Goal: Task Accomplishment & Management: Manage account settings

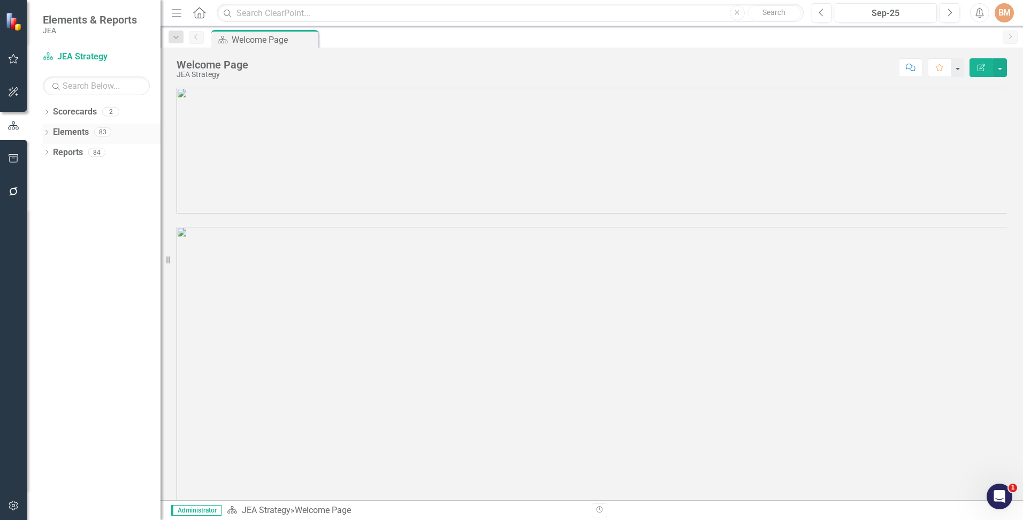
click at [54, 135] on link "Elements" at bounding box center [71, 132] width 36 height 12
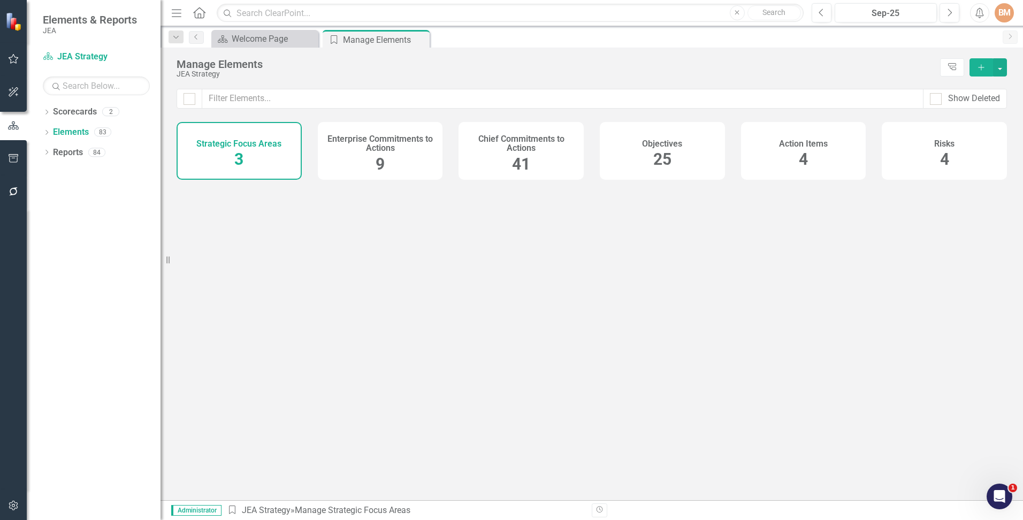
click at [672, 151] on span "25" at bounding box center [662, 159] width 18 height 19
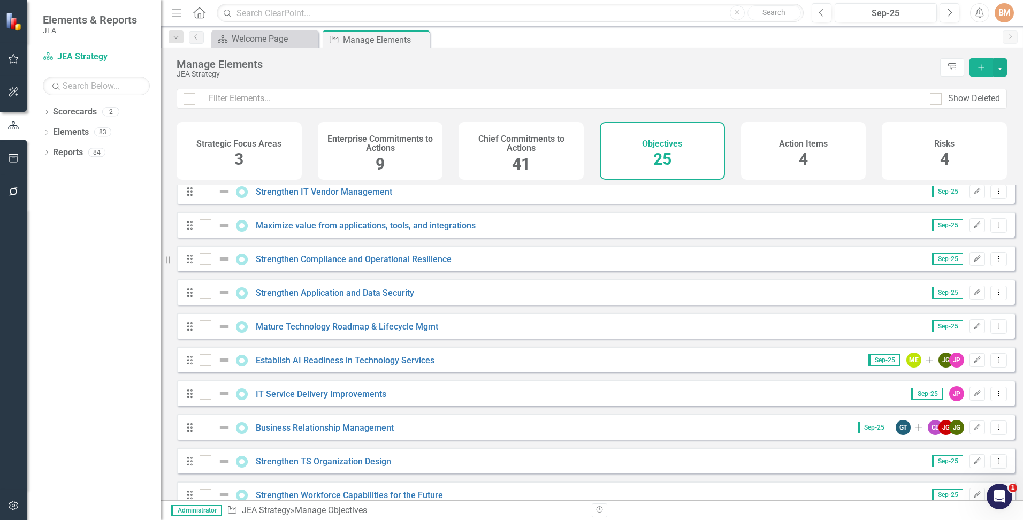
scroll to position [536, 0]
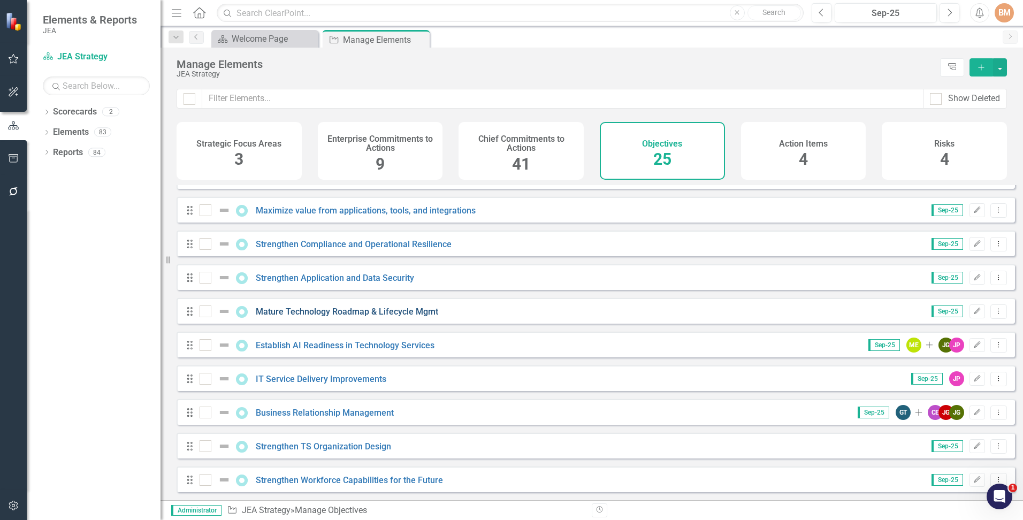
click at [322, 311] on link "Mature Technology Roadmap & Lifecycle Mgmt" at bounding box center [347, 312] width 183 height 10
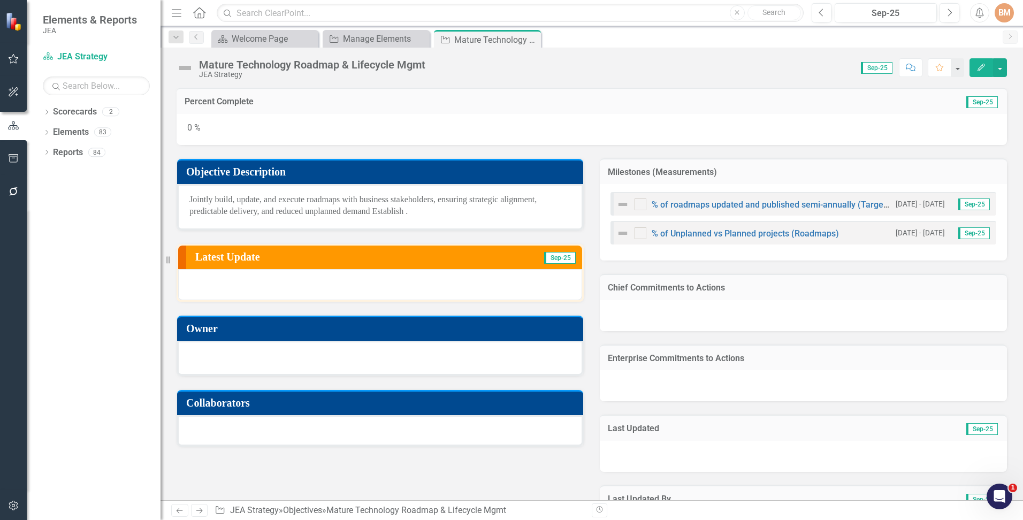
click at [246, 353] on div at bounding box center [380, 357] width 382 height 13
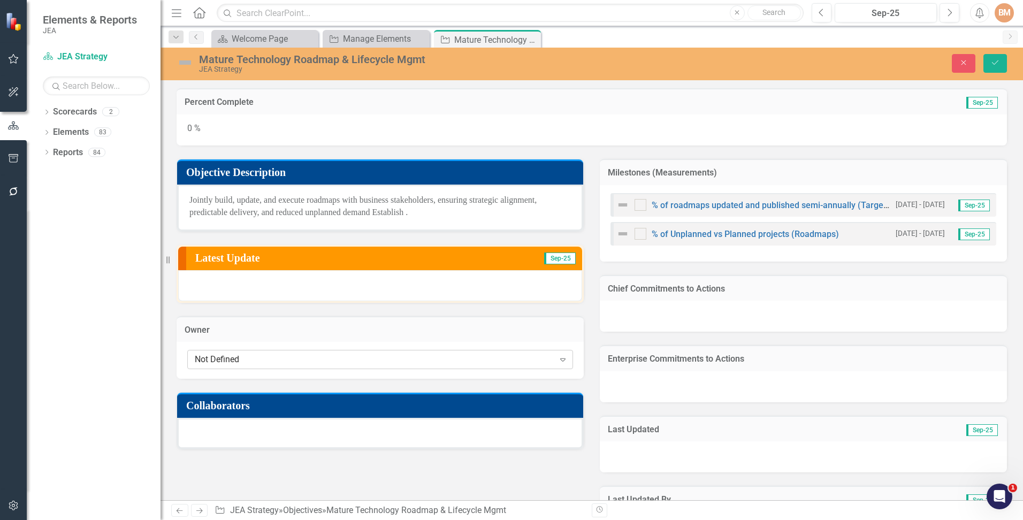
click at [248, 357] on div "Not Defined" at bounding box center [375, 360] width 360 height 12
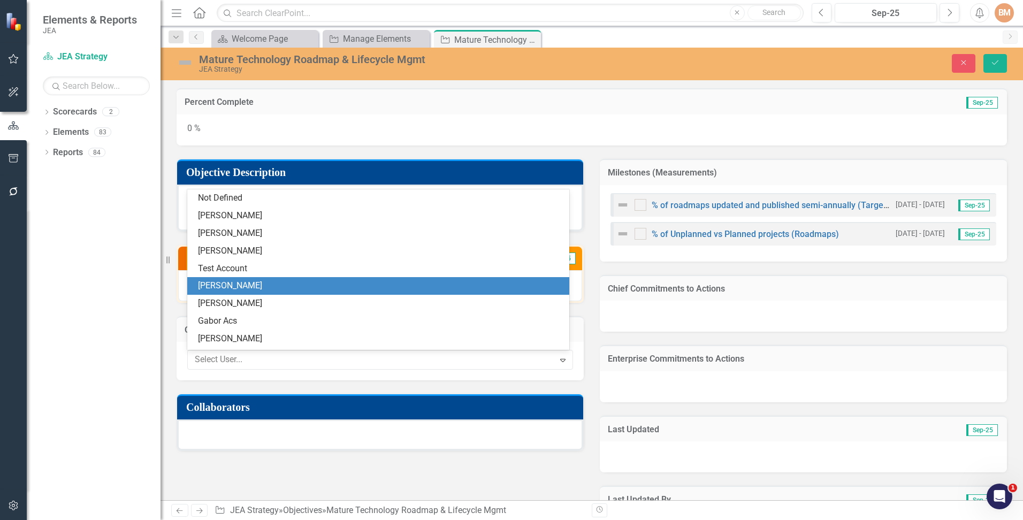
type input "[PERSON_NAME]"
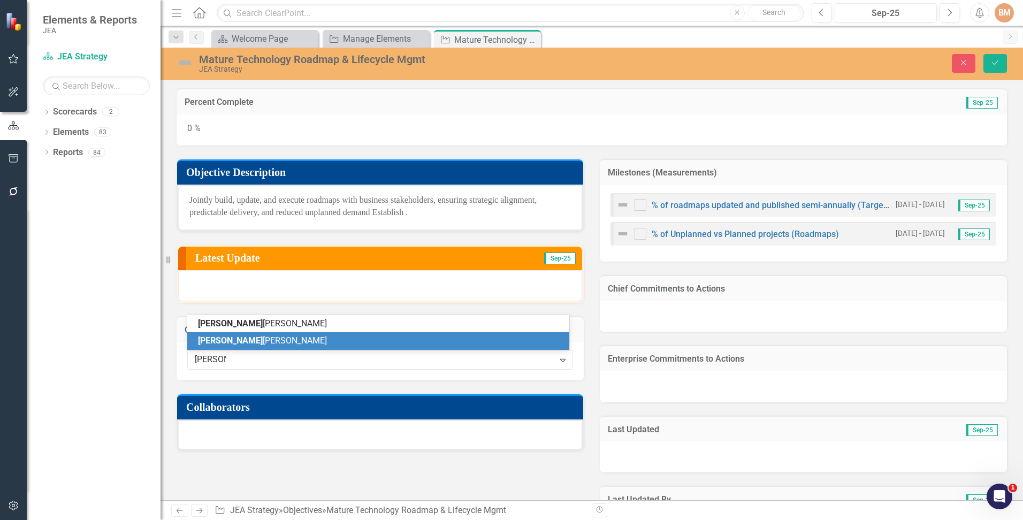
click at [267, 337] on div "[PERSON_NAME]" at bounding box center [380, 341] width 365 height 12
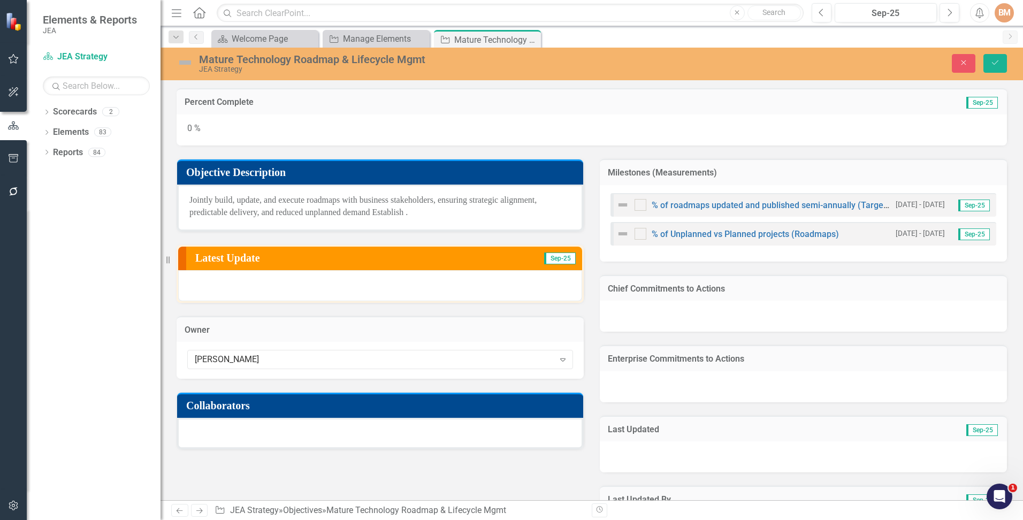
click at [255, 435] on div at bounding box center [380, 433] width 406 height 31
click at [234, 434] on div at bounding box center [380, 433] width 406 height 31
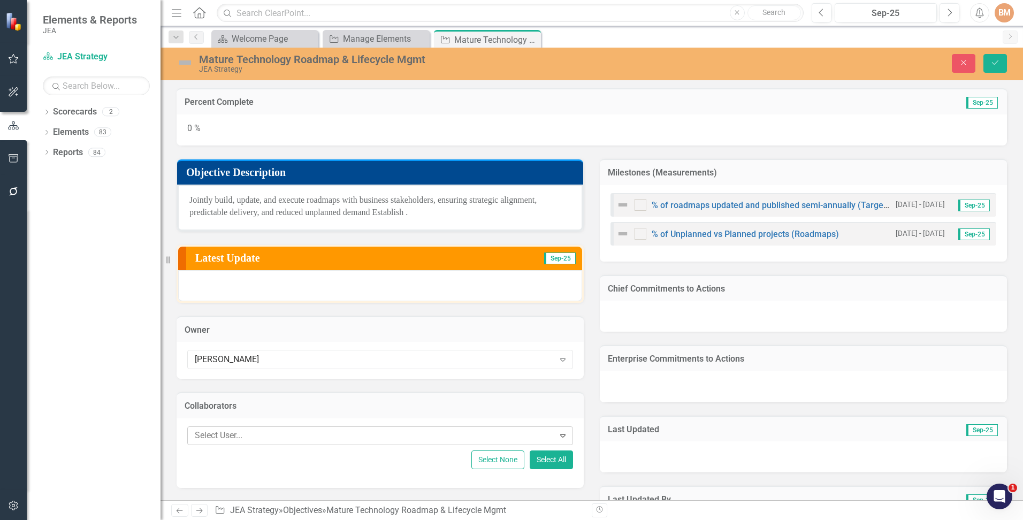
click at [274, 434] on div at bounding box center [373, 436] width 364 height 14
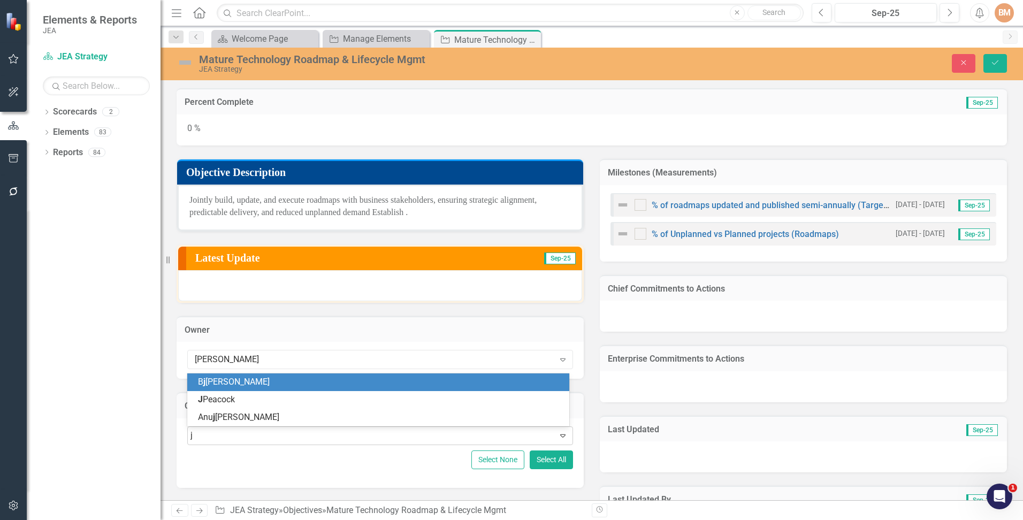
type input "j p"
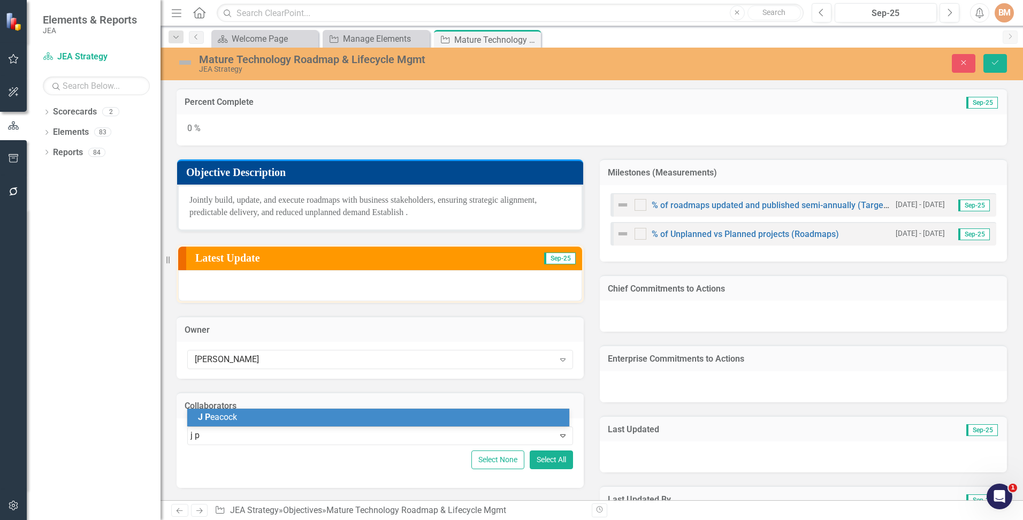
click at [239, 420] on div "[PERSON_NAME]" at bounding box center [380, 418] width 365 height 12
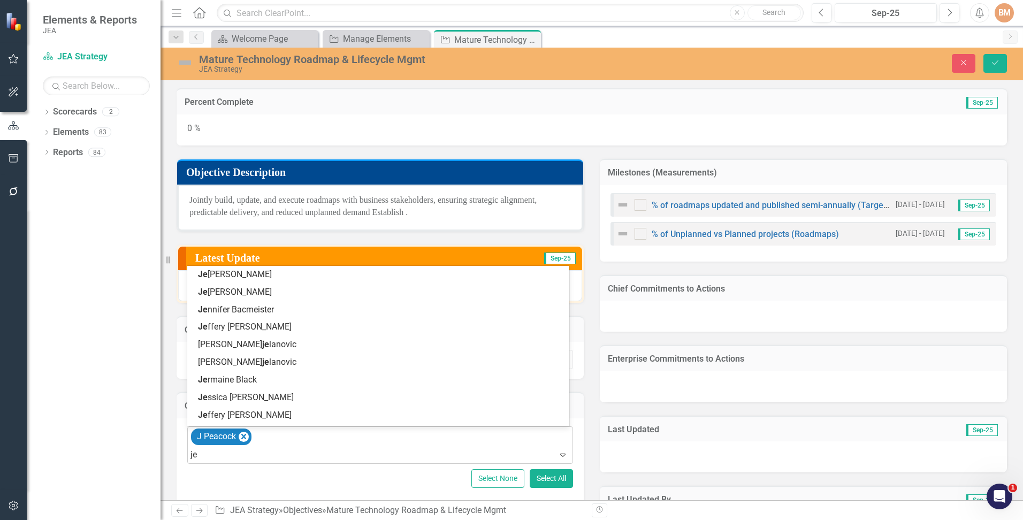
type input "j"
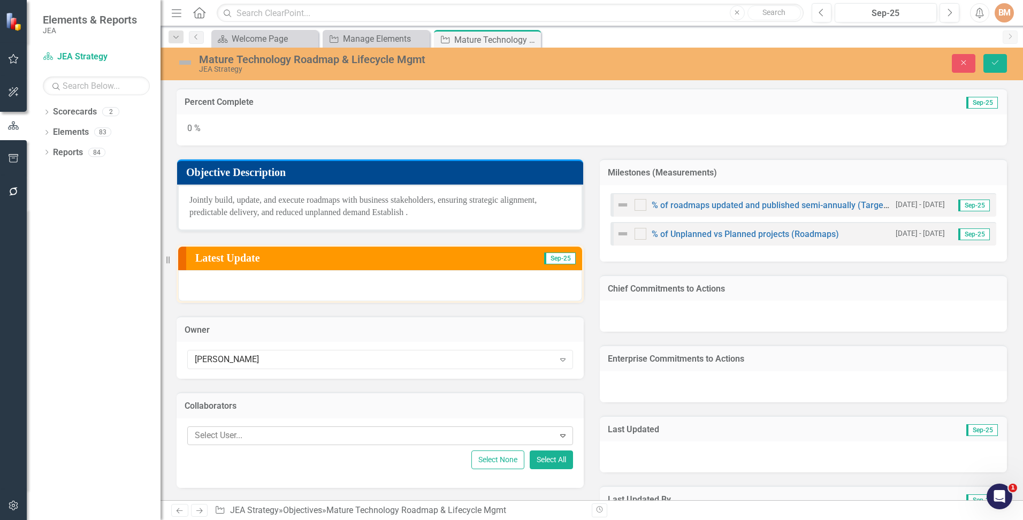
click at [256, 434] on div at bounding box center [373, 436] width 364 height 14
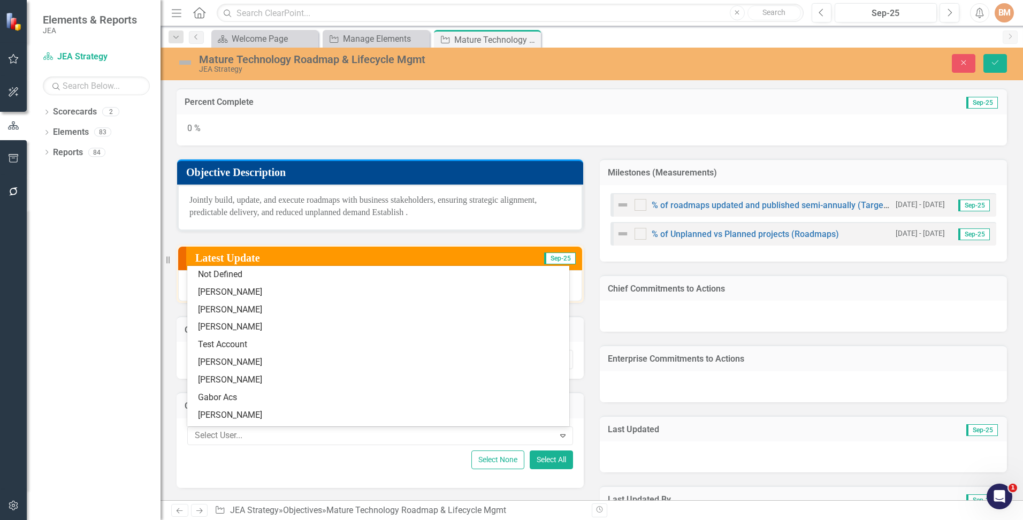
scroll to position [4, 0]
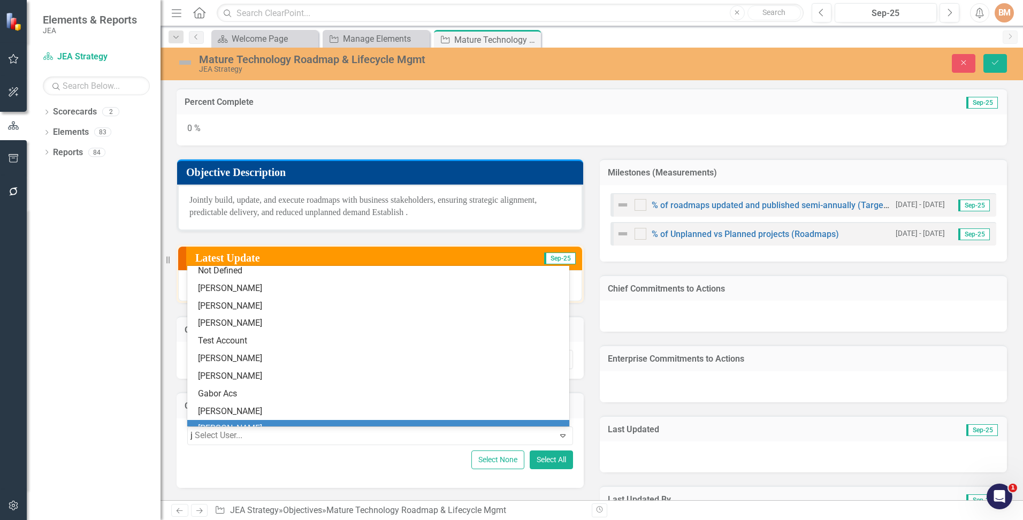
type input "j p"
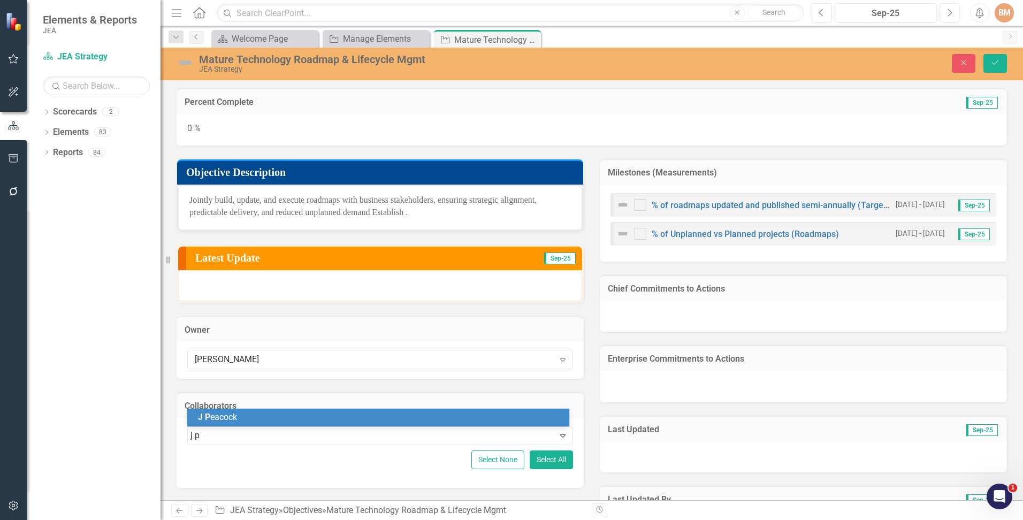
scroll to position [0, 0]
click at [244, 419] on div "[PERSON_NAME]" at bounding box center [380, 418] width 365 height 12
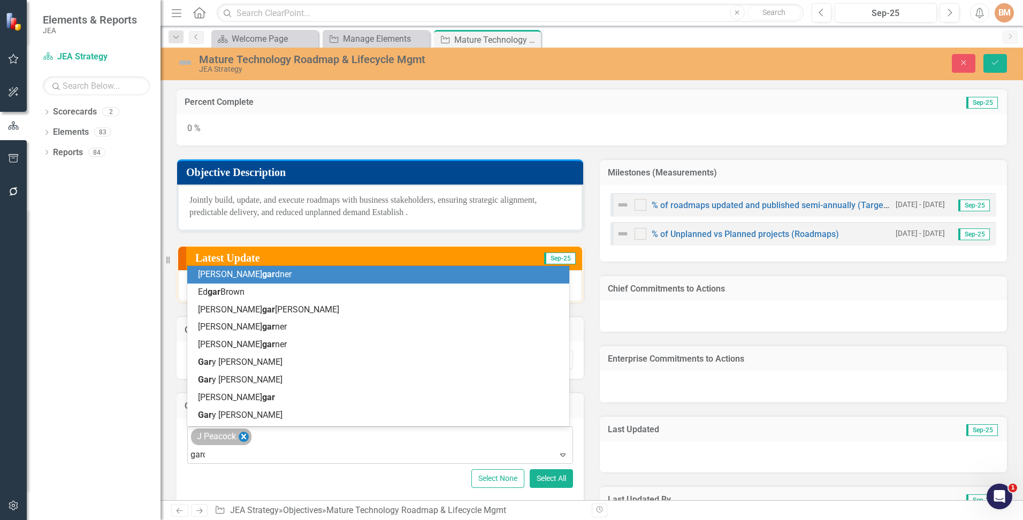
type input "[PERSON_NAME]"
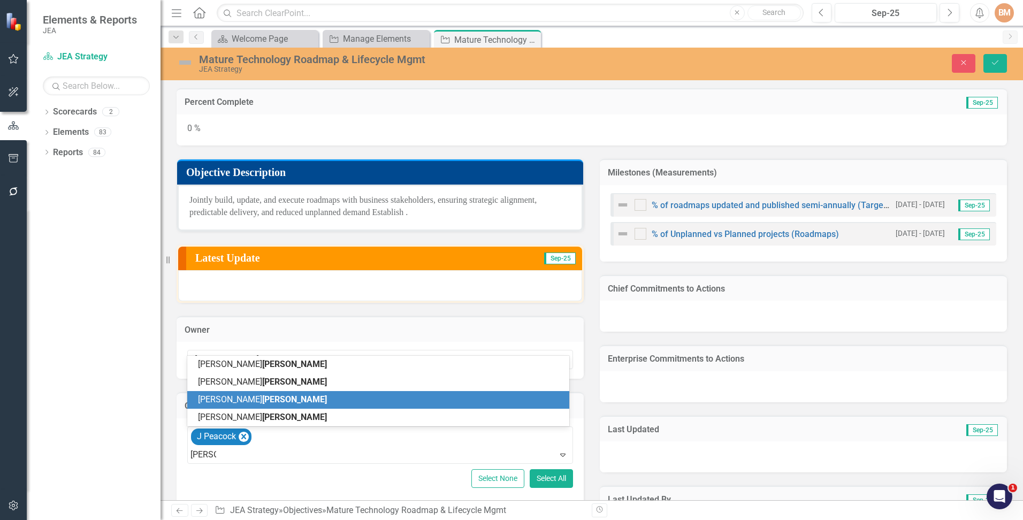
click at [262, 399] on span "[PERSON_NAME]" at bounding box center [294, 399] width 65 height 10
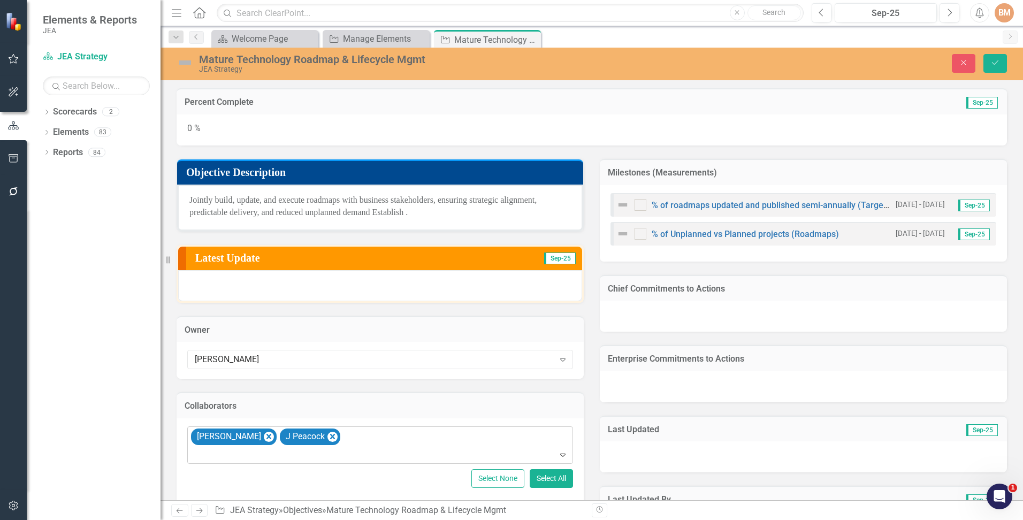
click at [358, 448] on div at bounding box center [381, 455] width 381 height 14
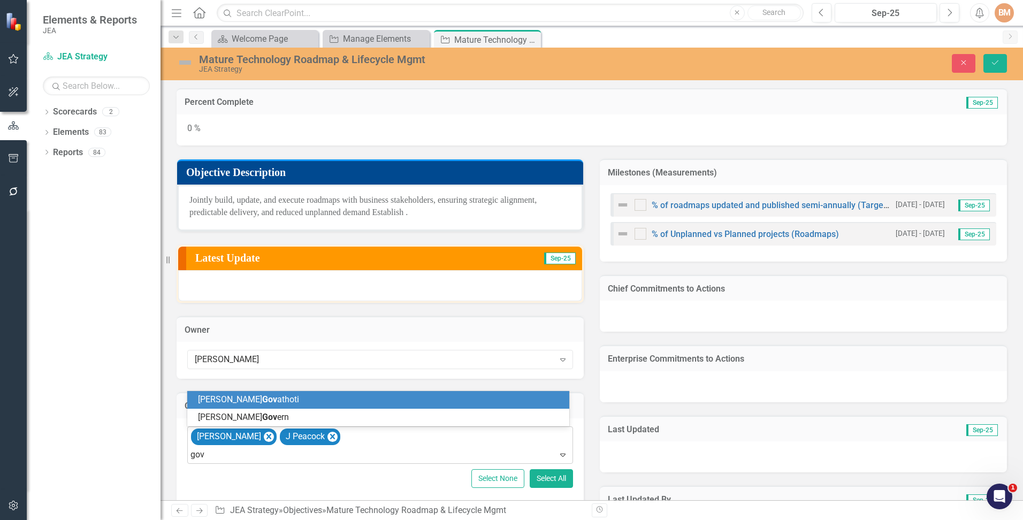
type input "gova"
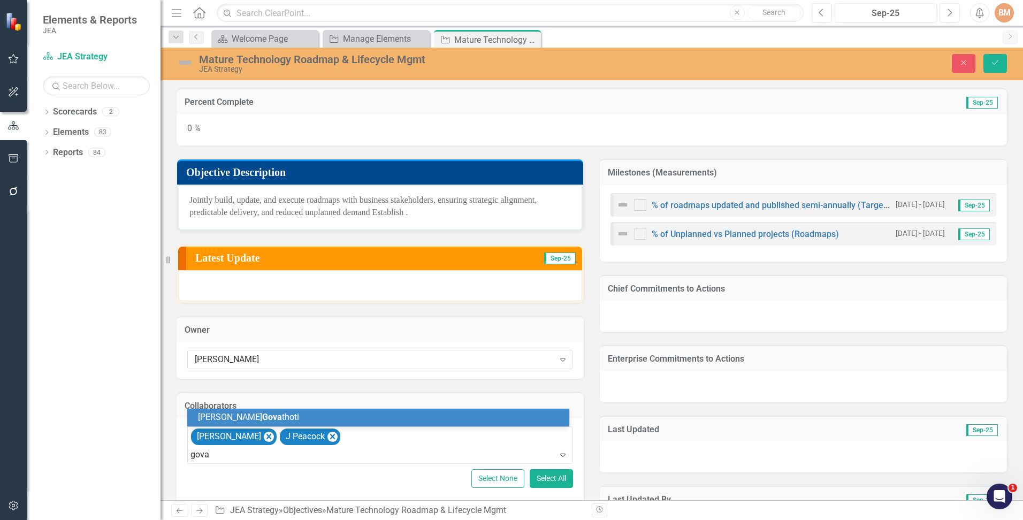
click at [267, 415] on div "[PERSON_NAME]" at bounding box center [380, 418] width 365 height 12
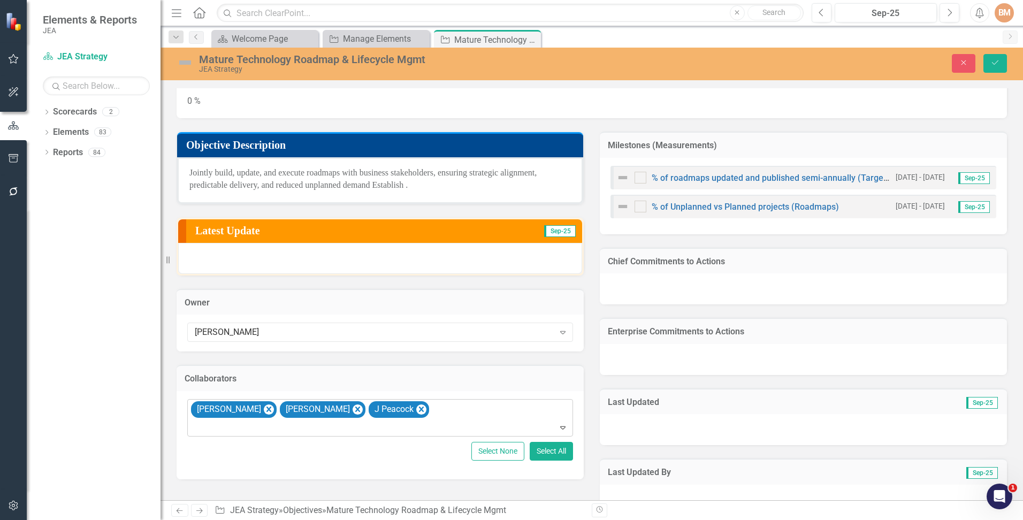
scroll to position [54, 0]
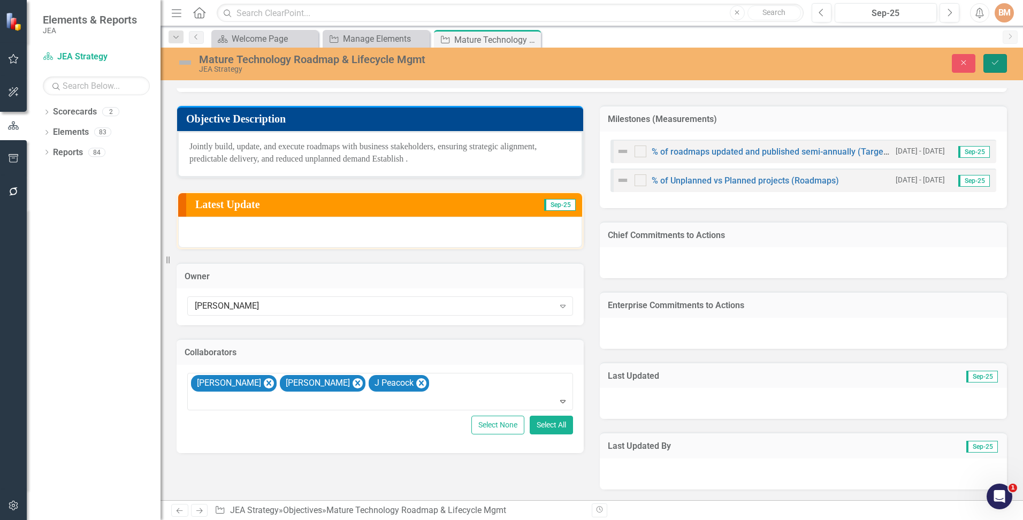
click at [1001, 63] on button "Save" at bounding box center [996, 63] width 24 height 19
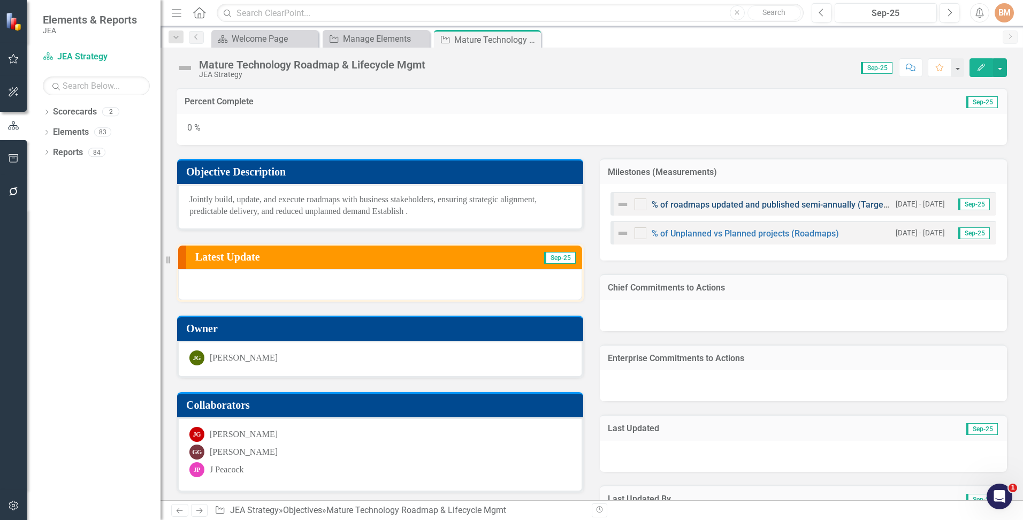
click at [721, 205] on link "% of roadmaps updated and published semi-annually (Target=100%)" at bounding box center [783, 205] width 263 height 10
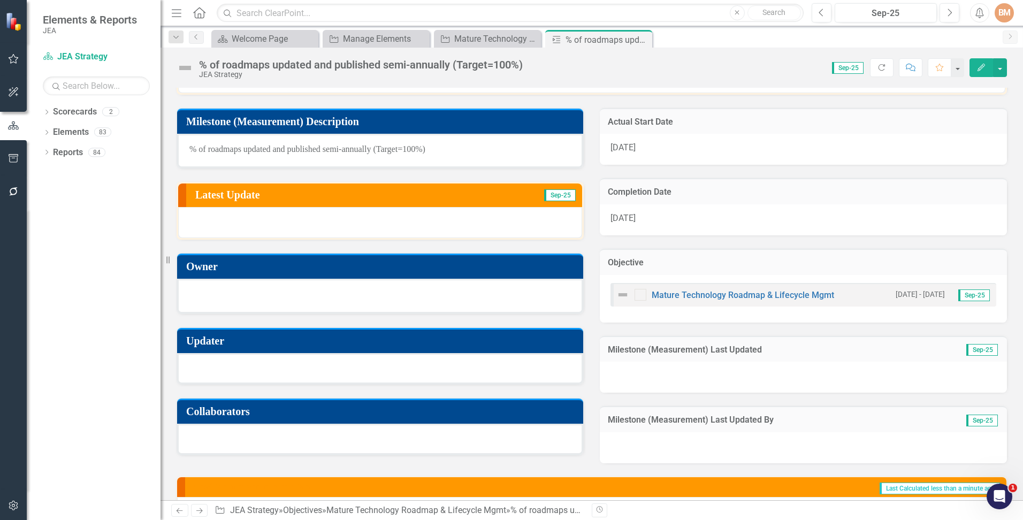
scroll to position [54, 0]
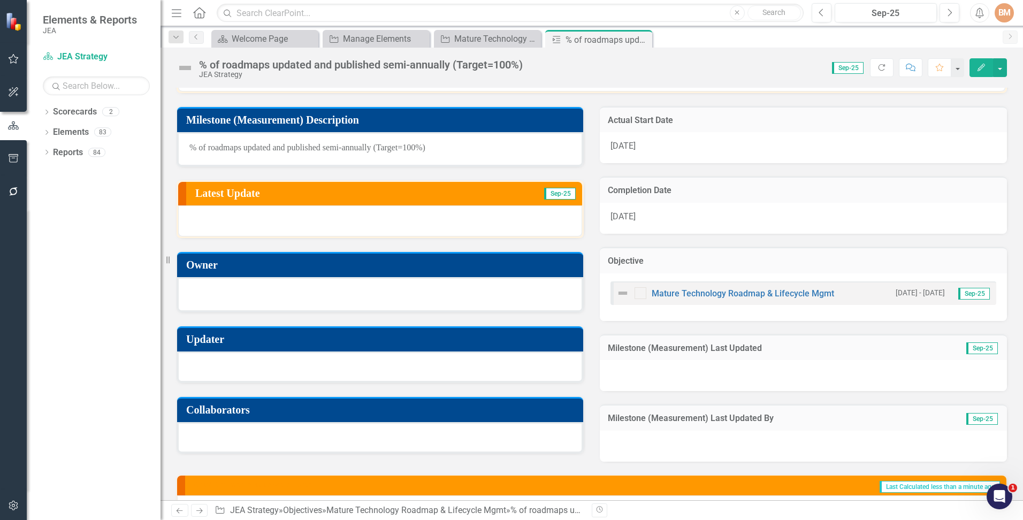
click at [232, 273] on td "Owner" at bounding box center [382, 266] width 392 height 20
click at [226, 292] on div at bounding box center [380, 293] width 382 height 13
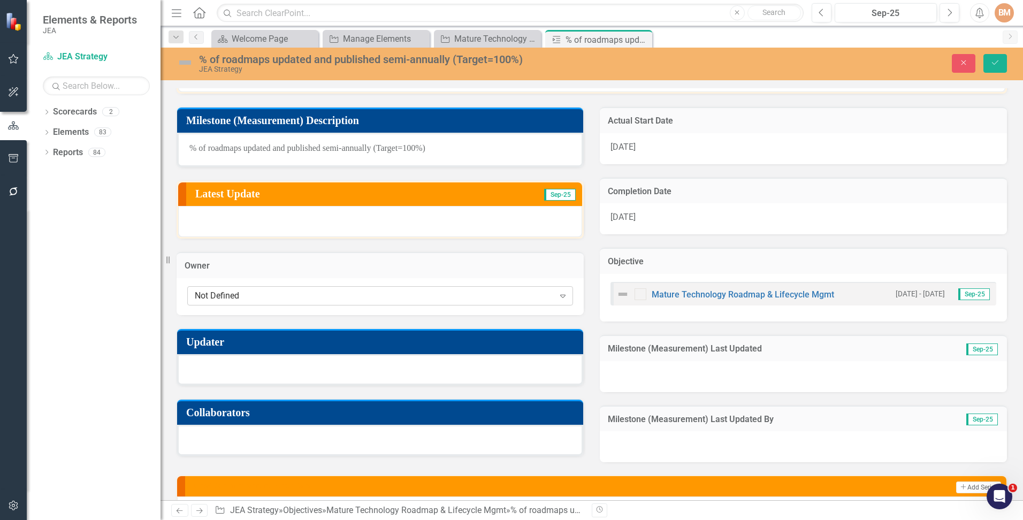
click at [261, 297] on div "Not Defined" at bounding box center [375, 296] width 360 height 12
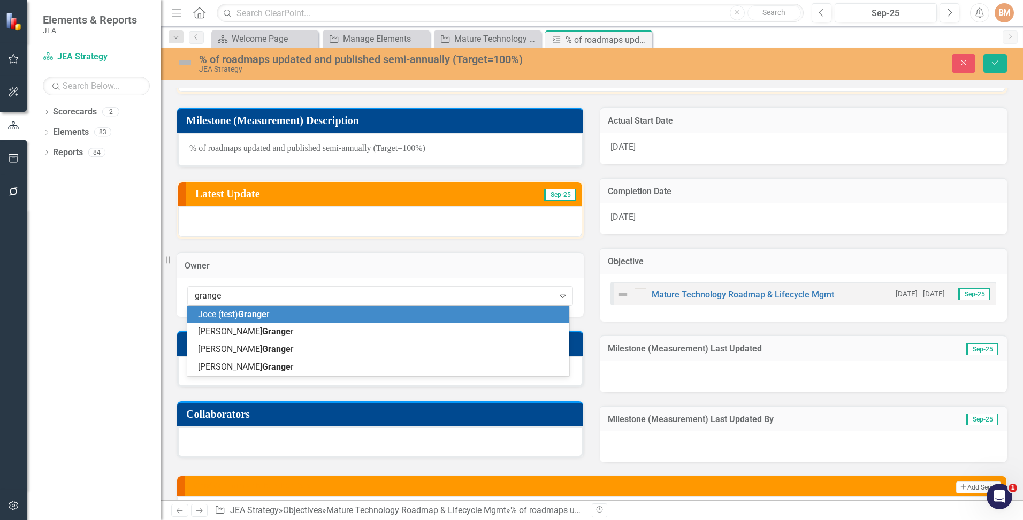
type input "[PERSON_NAME]"
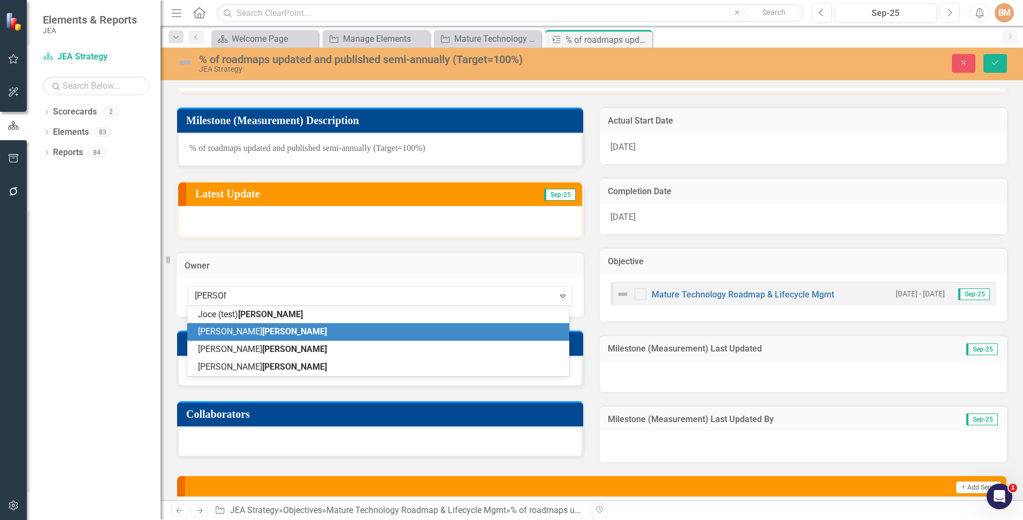
click at [262, 333] on span "[PERSON_NAME]" at bounding box center [294, 331] width 65 height 10
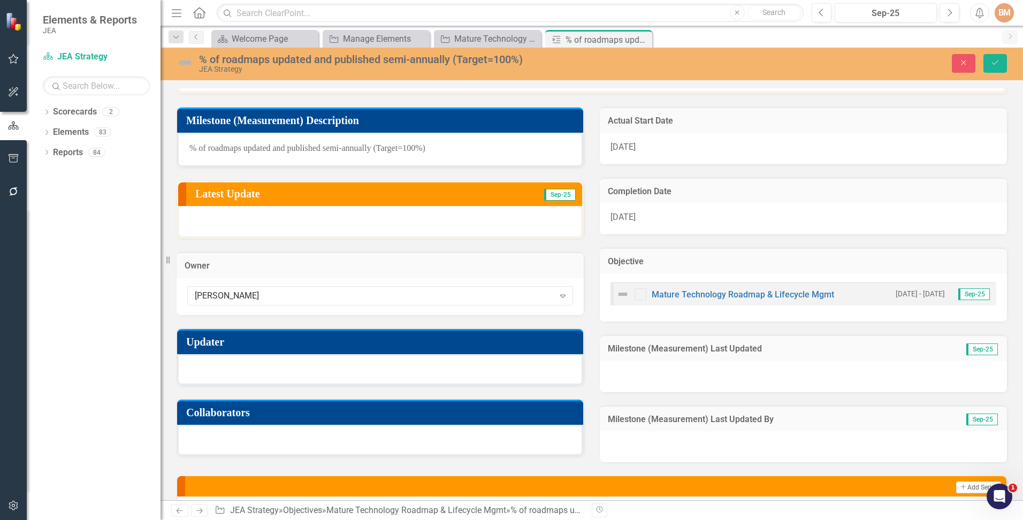
click at [246, 370] on div at bounding box center [380, 369] width 406 height 31
click at [247, 370] on div at bounding box center [380, 369] width 406 height 31
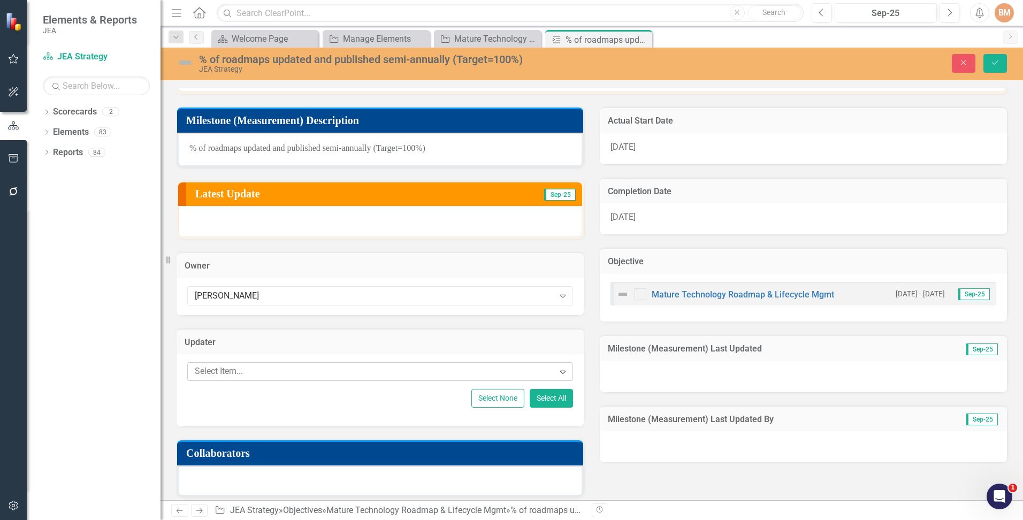
click at [262, 373] on div at bounding box center [373, 371] width 364 height 14
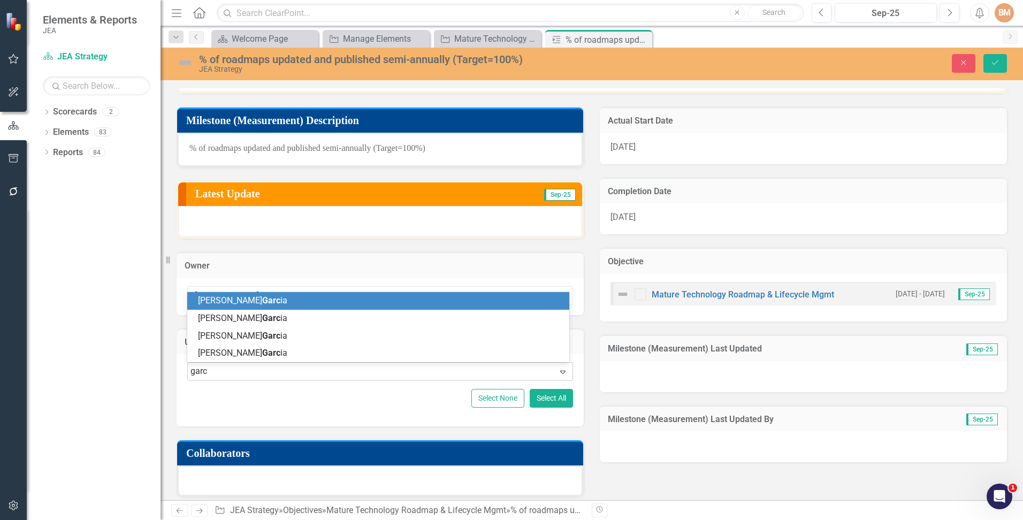
type input "garci"
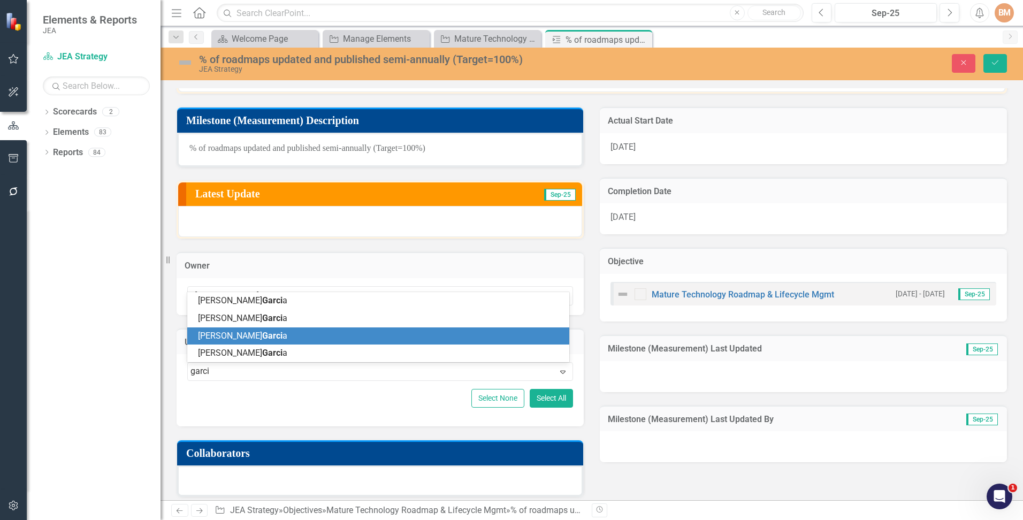
click at [250, 336] on div "[PERSON_NAME] a" at bounding box center [380, 336] width 365 height 12
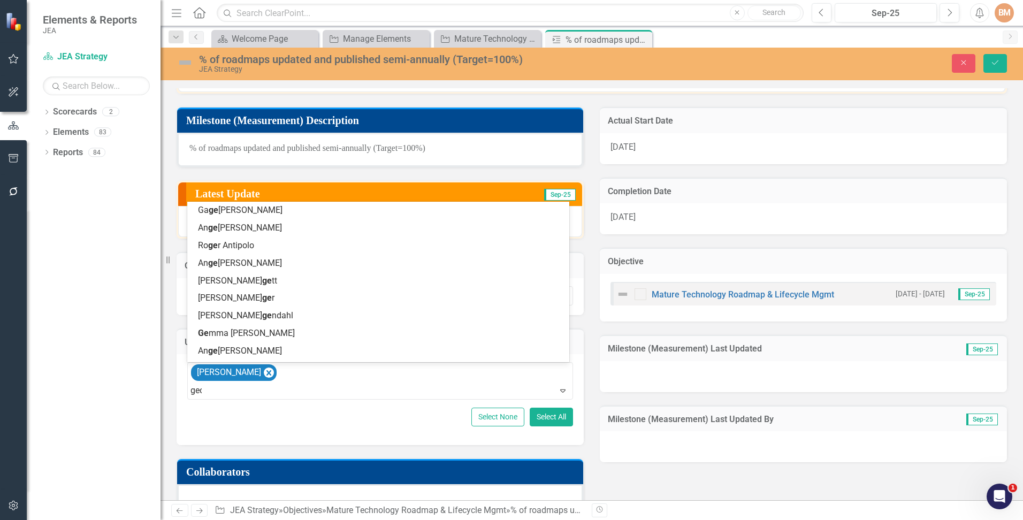
type input "geor"
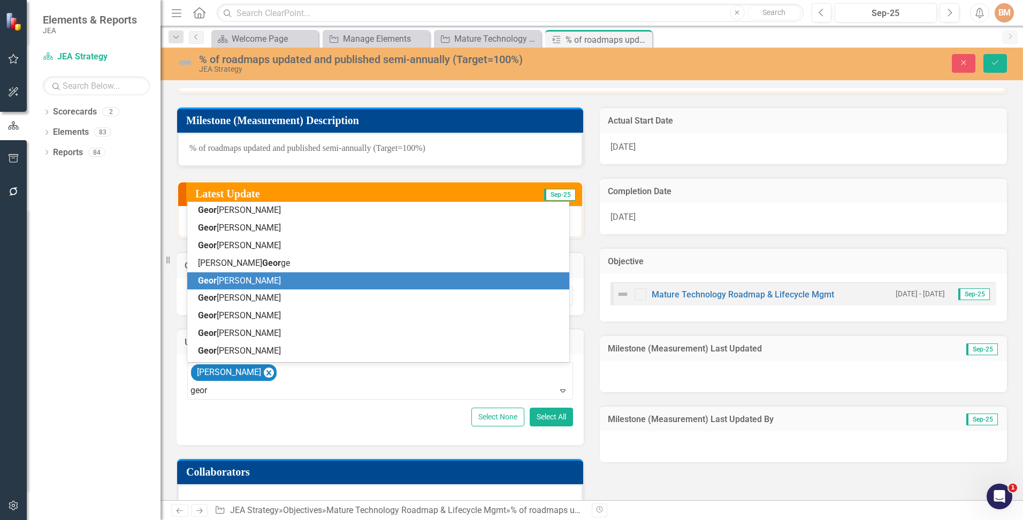
click at [265, 285] on div "Geor [PERSON_NAME]" at bounding box center [380, 281] width 365 height 12
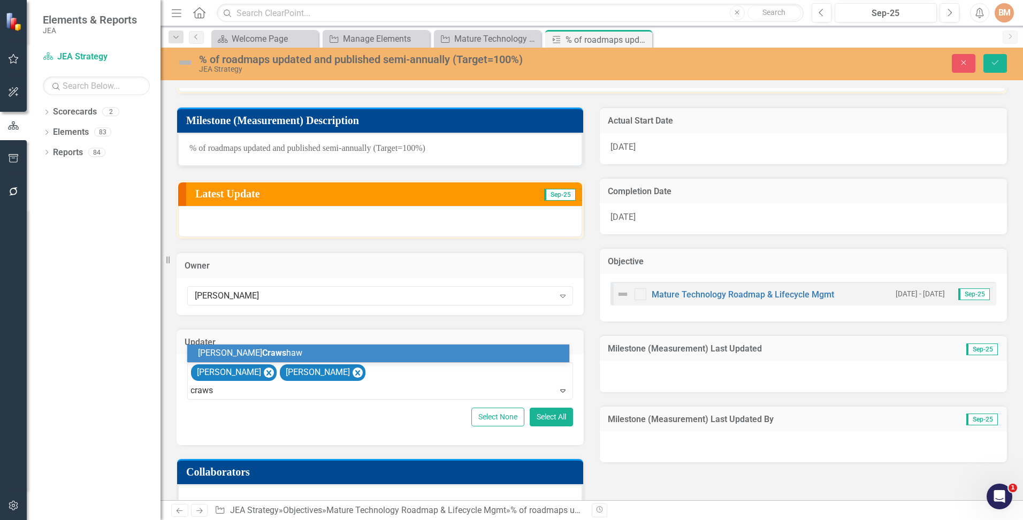
type input "crawsh"
click at [262, 352] on span "Crawsh" at bounding box center [276, 353] width 29 height 10
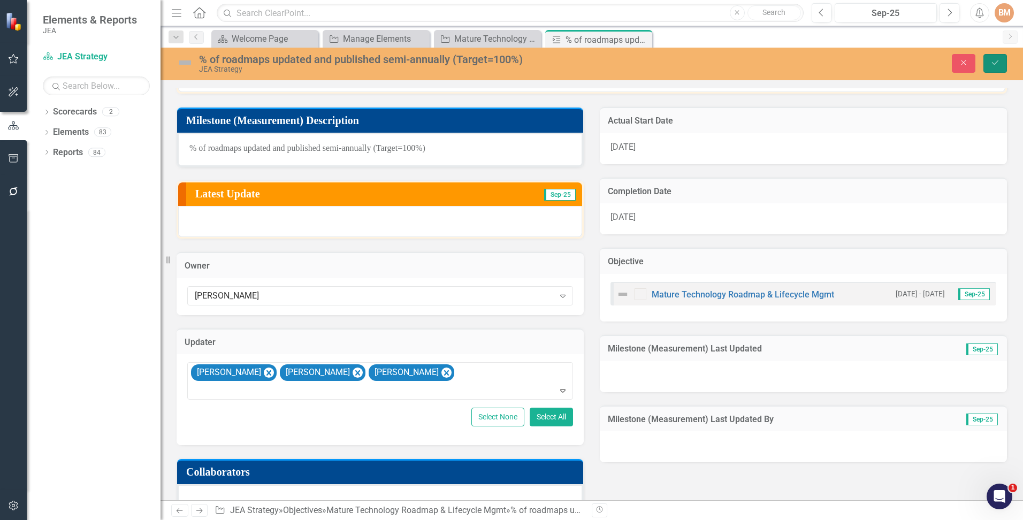
click at [995, 59] on icon "Save" at bounding box center [996, 62] width 10 height 7
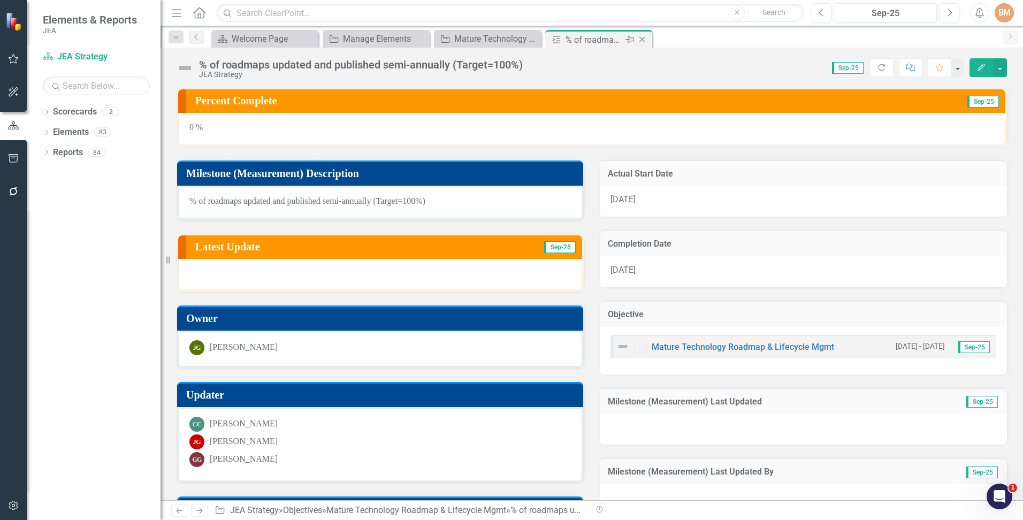
click at [643, 38] on icon "Close" at bounding box center [642, 39] width 11 height 9
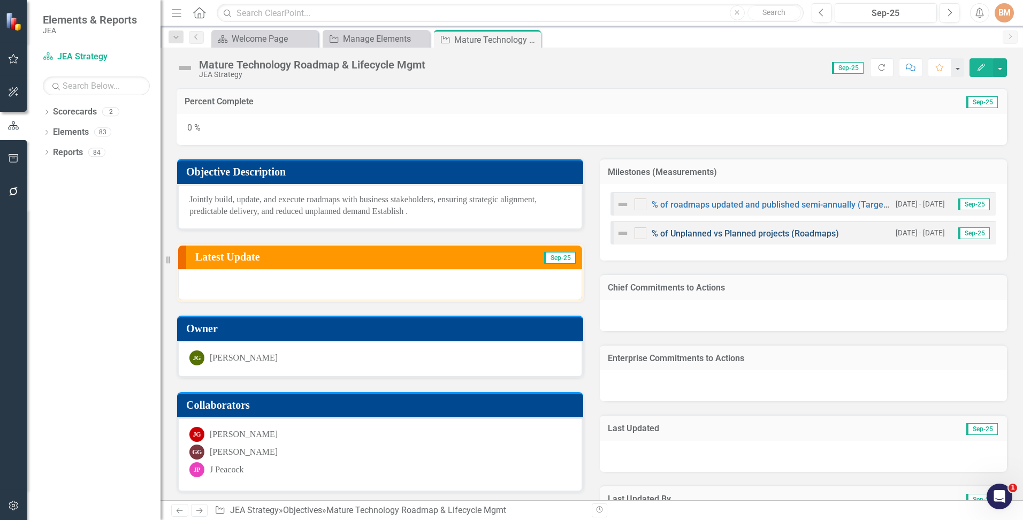
click at [721, 233] on link "% of Unplanned vs Planned projects (Roadmaps)" at bounding box center [745, 234] width 187 height 10
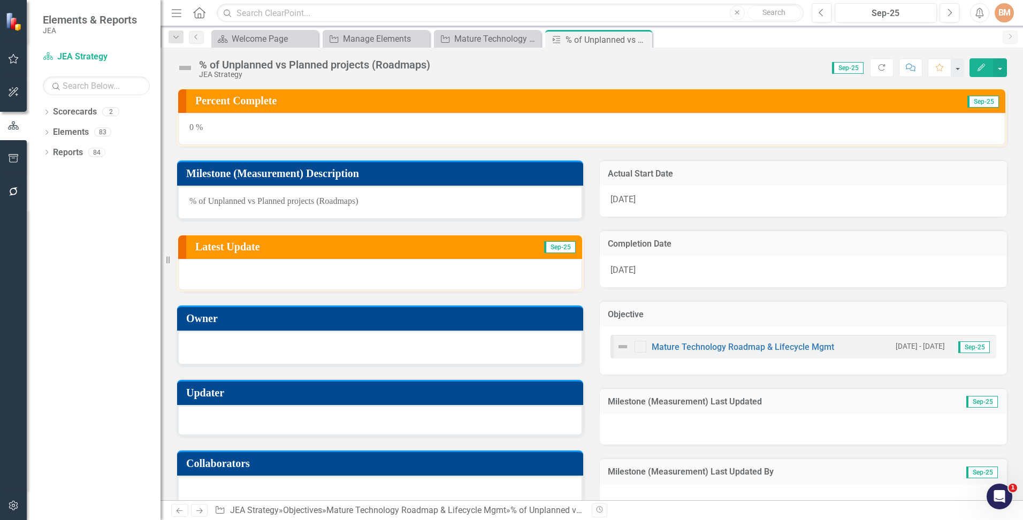
click at [233, 337] on div at bounding box center [380, 348] width 406 height 35
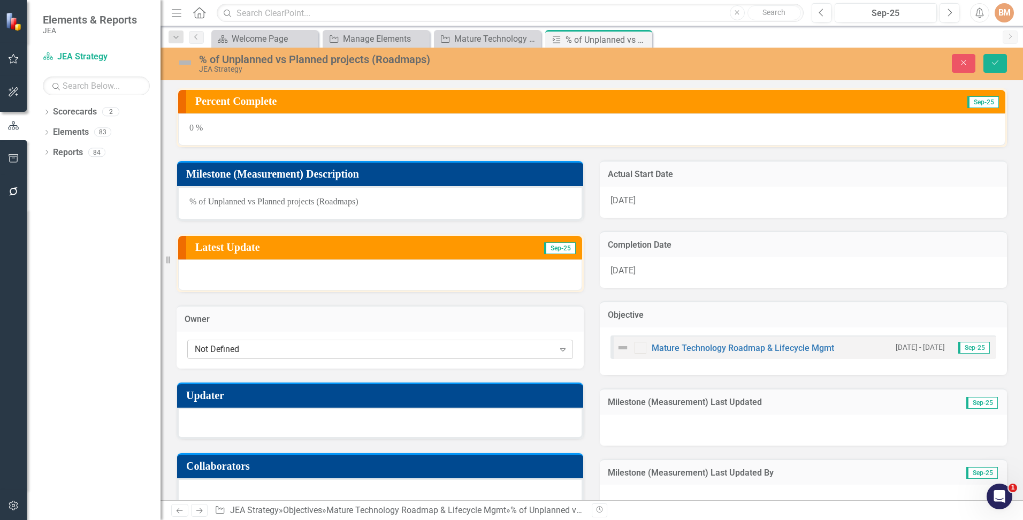
click at [239, 351] on div "Not Defined" at bounding box center [375, 349] width 360 height 12
click at [242, 355] on div "Not Defined" at bounding box center [375, 349] width 360 height 12
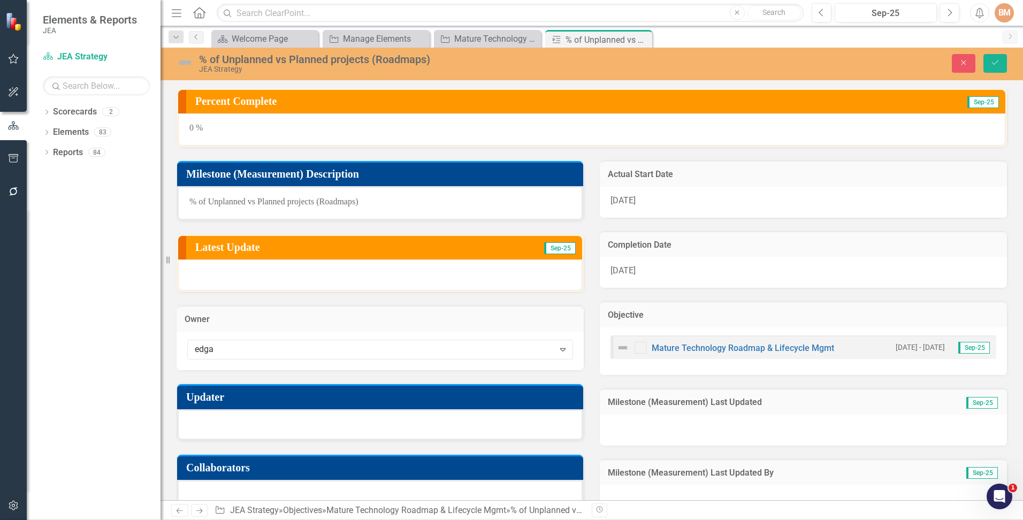
type input "[PERSON_NAME]"
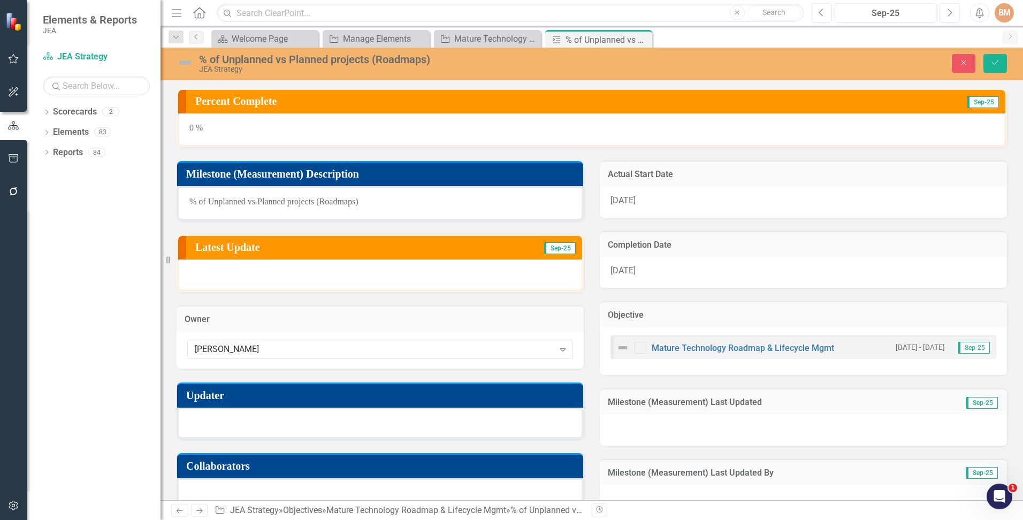
click at [248, 420] on div at bounding box center [380, 423] width 406 height 31
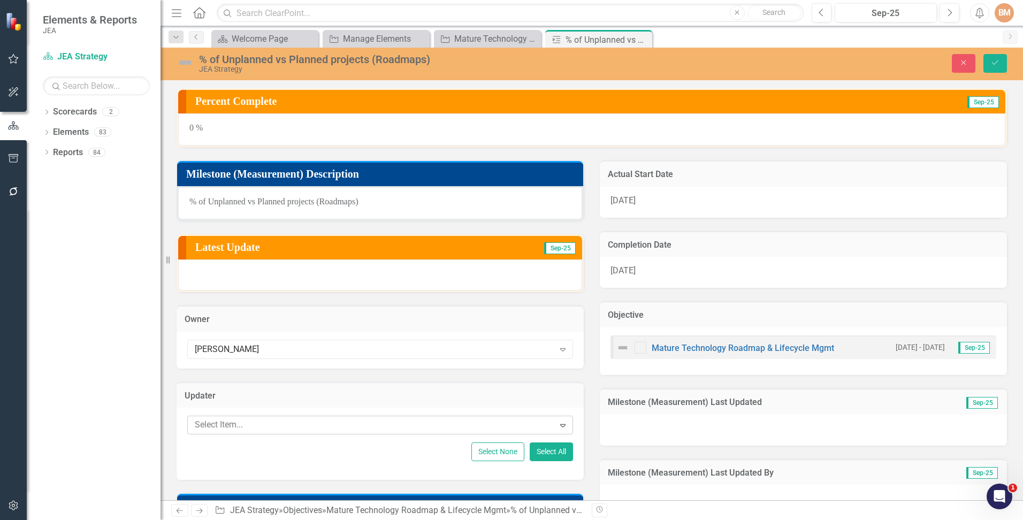
click at [329, 430] on div at bounding box center [373, 425] width 364 height 14
type input "j pe"
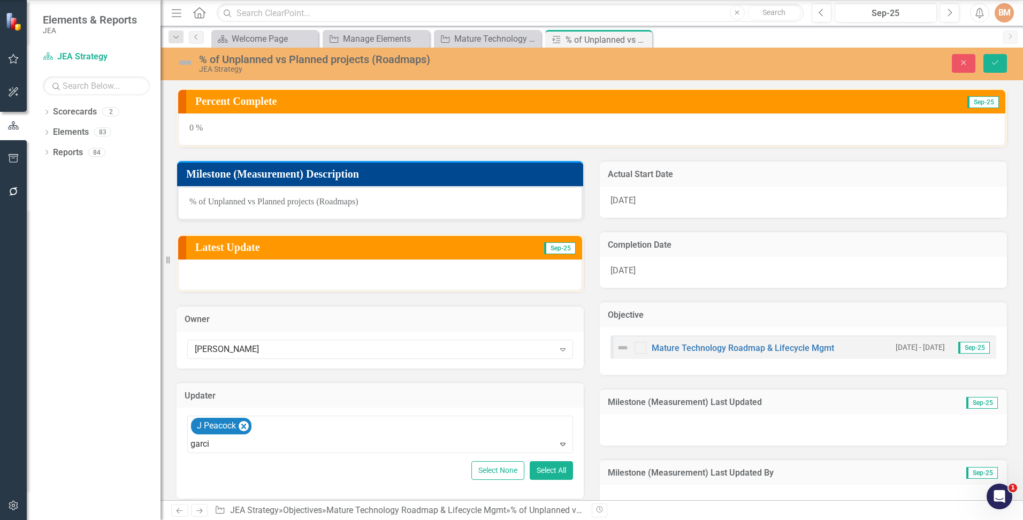
type input "[PERSON_NAME]"
type input "gova"
click at [994, 65] on icon "submit" at bounding box center [995, 62] width 6 height 4
